Goal: Transaction & Acquisition: Purchase product/service

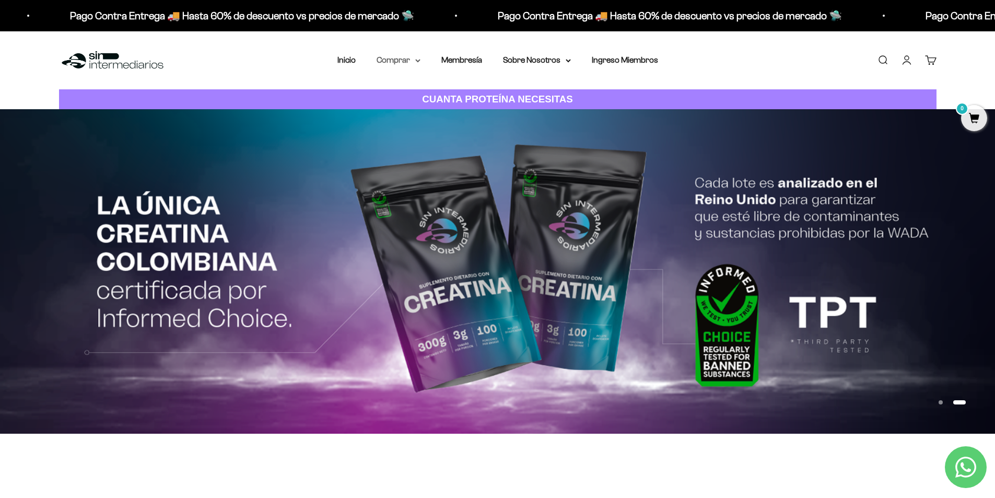
click at [413, 55] on summary "Comprar" at bounding box center [399, 60] width 44 height 14
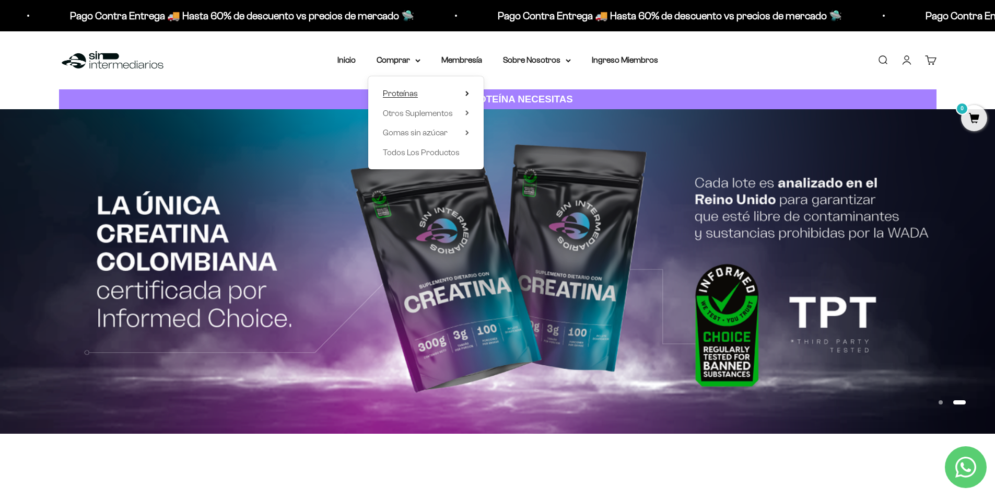
click at [464, 92] on summary "Proteínas" at bounding box center [426, 94] width 86 height 14
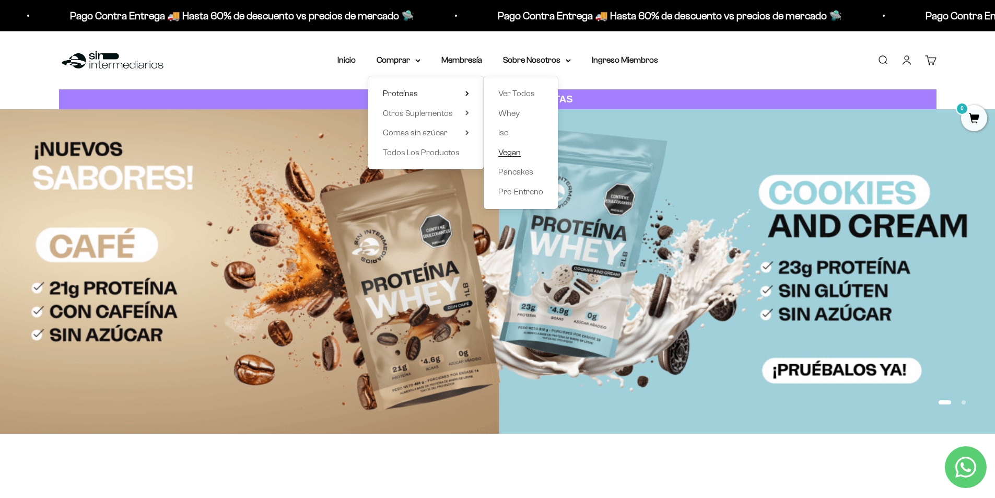
click at [519, 155] on span "Vegan" at bounding box center [509, 152] width 22 height 9
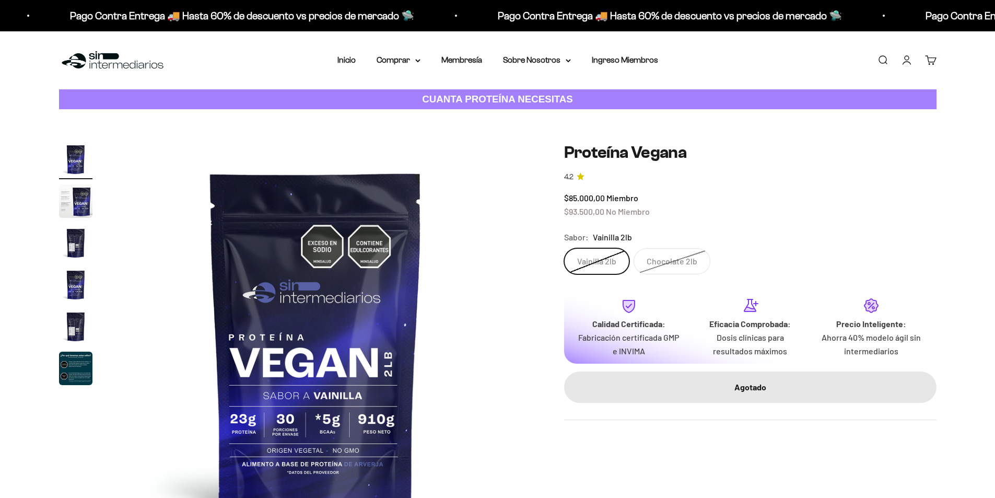
click at [663, 269] on label "Chocolate 2lb" at bounding box center [672, 261] width 77 height 26
click at [564, 248] on input "Chocolate 2lb" at bounding box center [564, 248] width 1 height 1
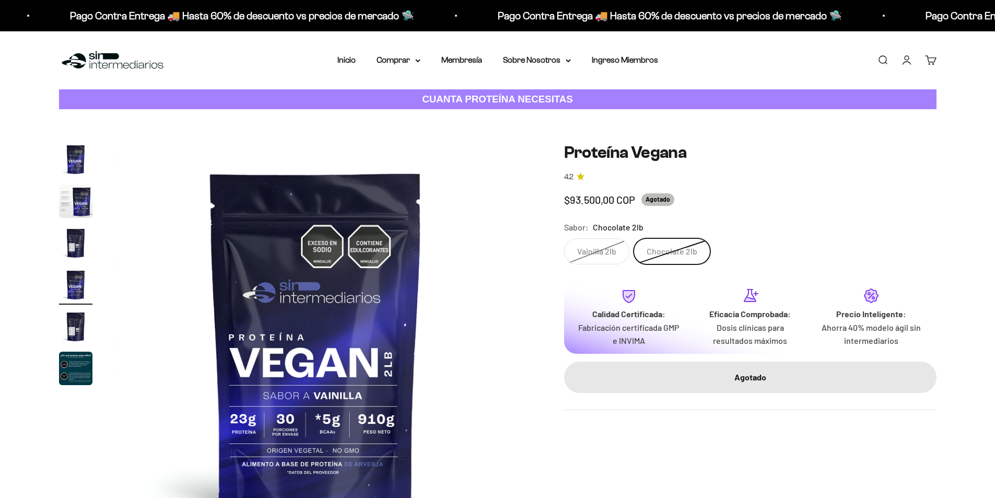
scroll to position [0, 1228]
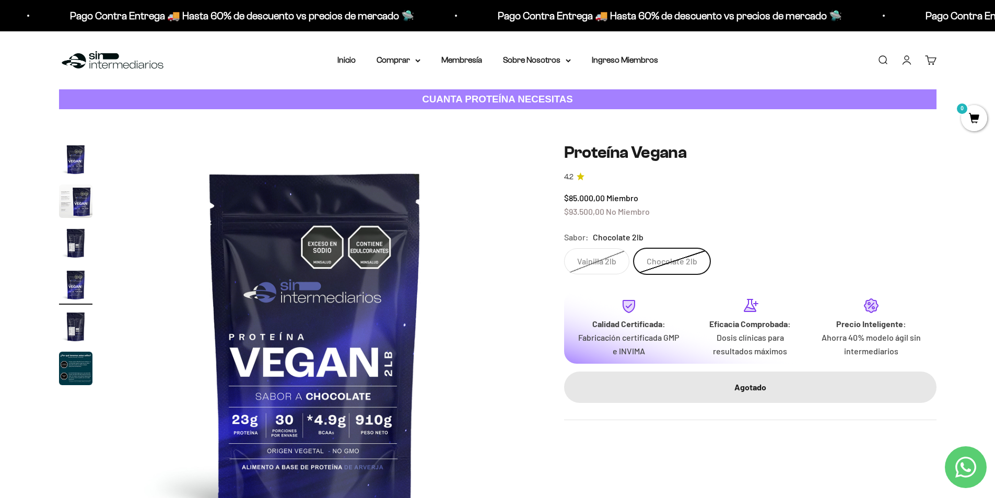
click at [602, 260] on label "Vainilla 2lb" at bounding box center [596, 261] width 65 height 26
click at [564, 248] on input "Vainilla 2lb" at bounding box center [564, 248] width 1 height 1
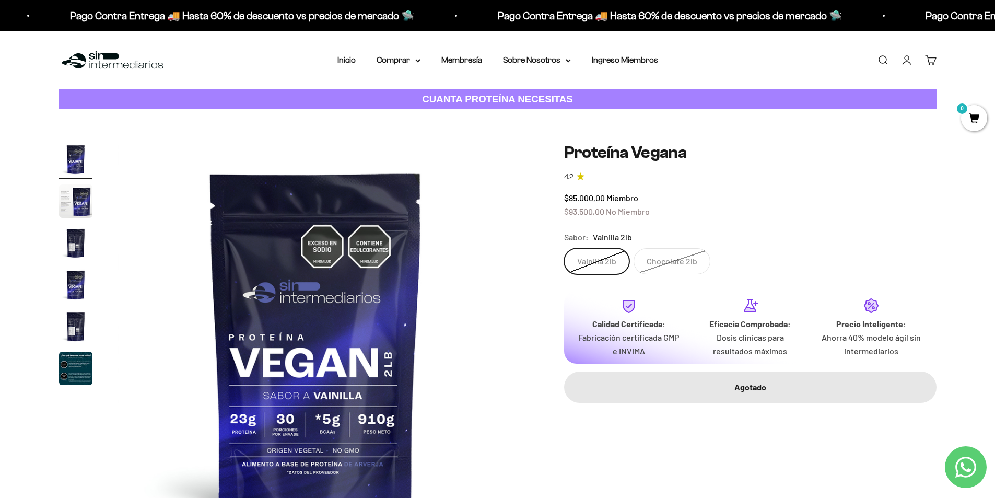
click at [645, 257] on label "Chocolate 2lb" at bounding box center [672, 261] width 77 height 26
click at [564, 248] on input "Chocolate 2lb" at bounding box center [564, 248] width 1 height 1
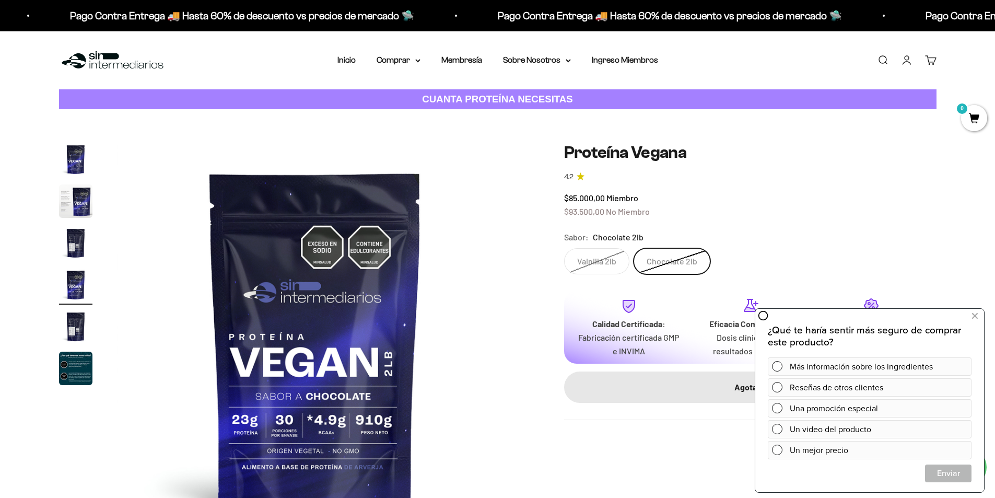
drag, startPoint x: 520, startPoint y: 190, endPoint x: 516, endPoint y: 193, distance: 5.4
click at [520, 191] on div "Zoom Ir al artículo 1 Ir al artículo 2 Ir al artículo 3 Ir al artículo 4 Ir al …" at bounding box center [498, 341] width 878 height 397
